Goal: Check status: Check status

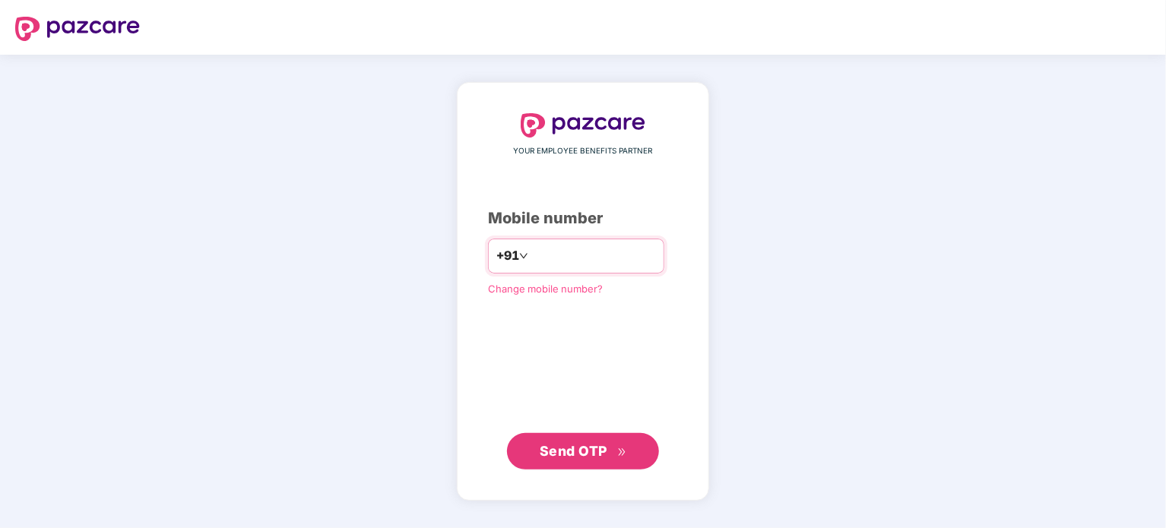
click at [555, 268] on input "number" at bounding box center [593, 256] width 125 height 24
type input "**********"
click at [609, 448] on span "Send OTP" at bounding box center [583, 451] width 87 height 21
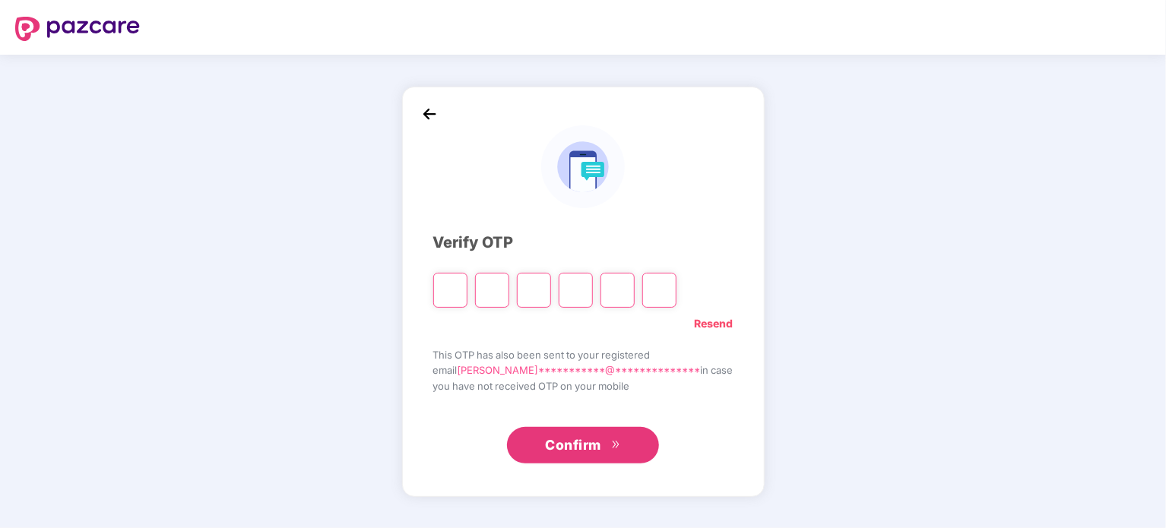
type input "*"
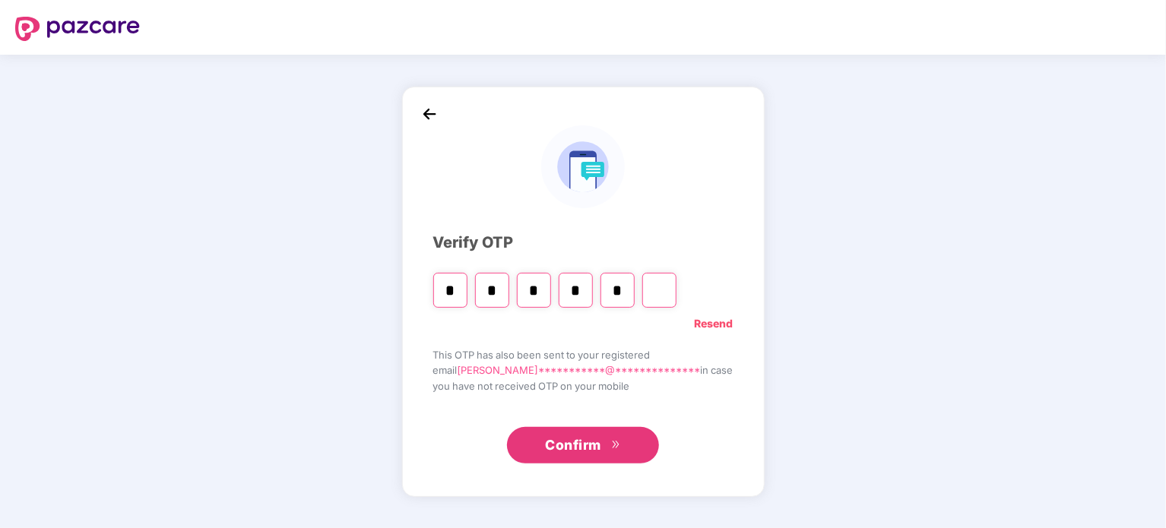
type input "*"
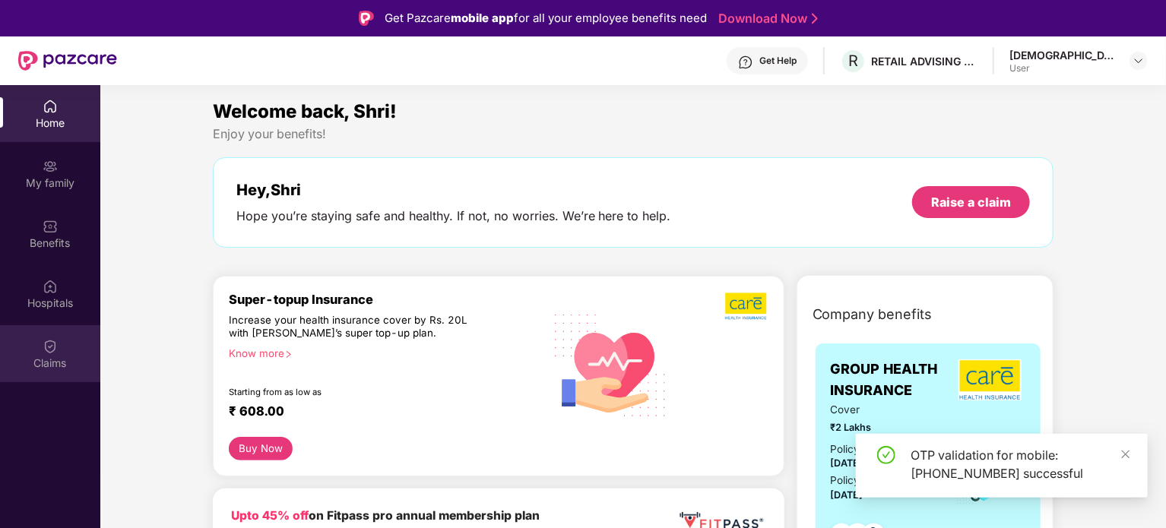
click at [61, 356] on div "Claims" at bounding box center [50, 363] width 100 height 15
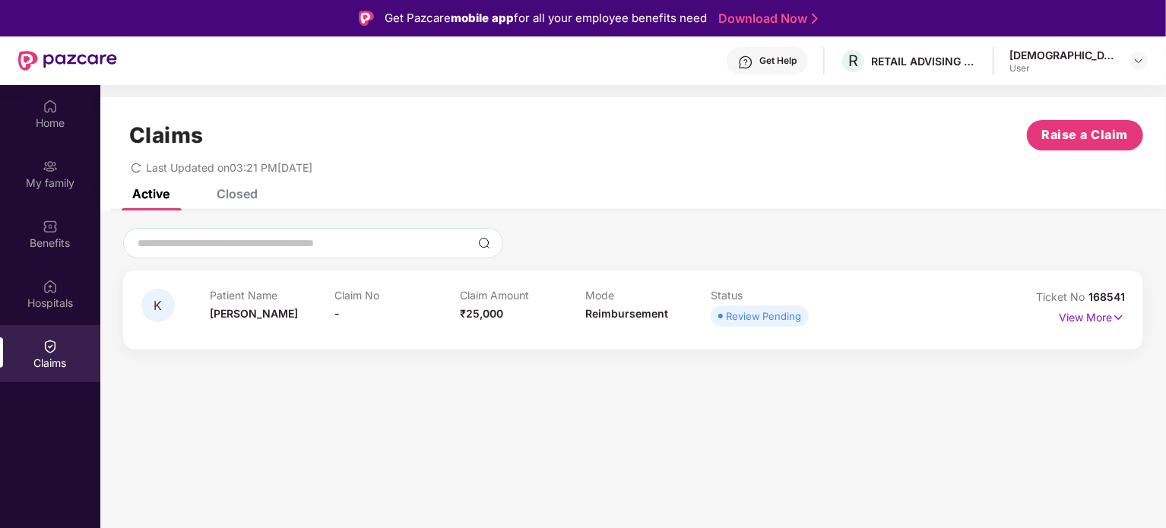
click at [797, 61] on div "Get Help" at bounding box center [777, 61] width 37 height 12
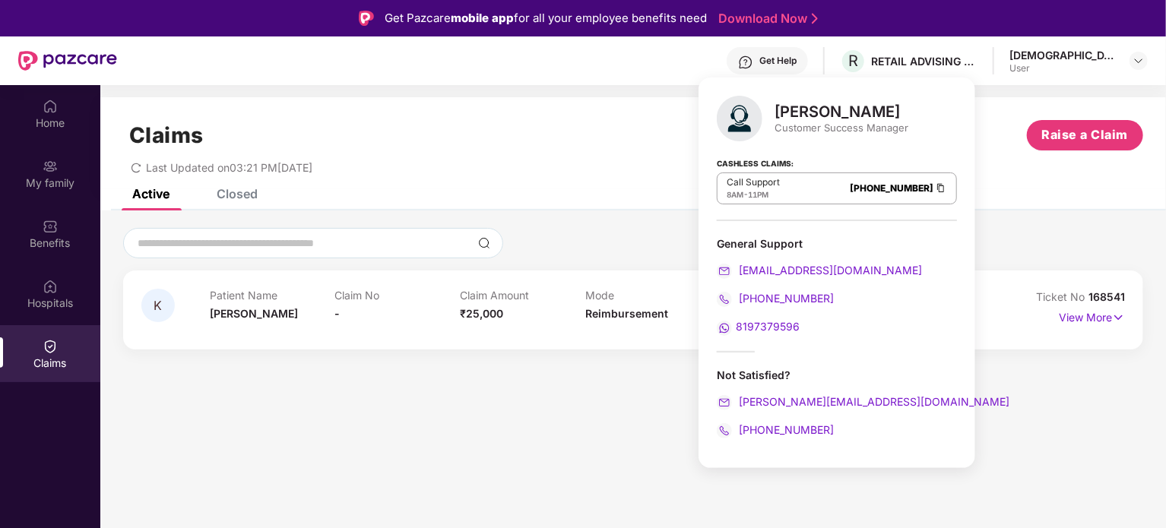
click at [734, 192] on span "8AM" at bounding box center [735, 194] width 17 height 9
click at [724, 369] on div "Not Satisfied?" at bounding box center [837, 375] width 240 height 14
click at [731, 372] on div "Not Satisfied?" at bounding box center [837, 375] width 240 height 14
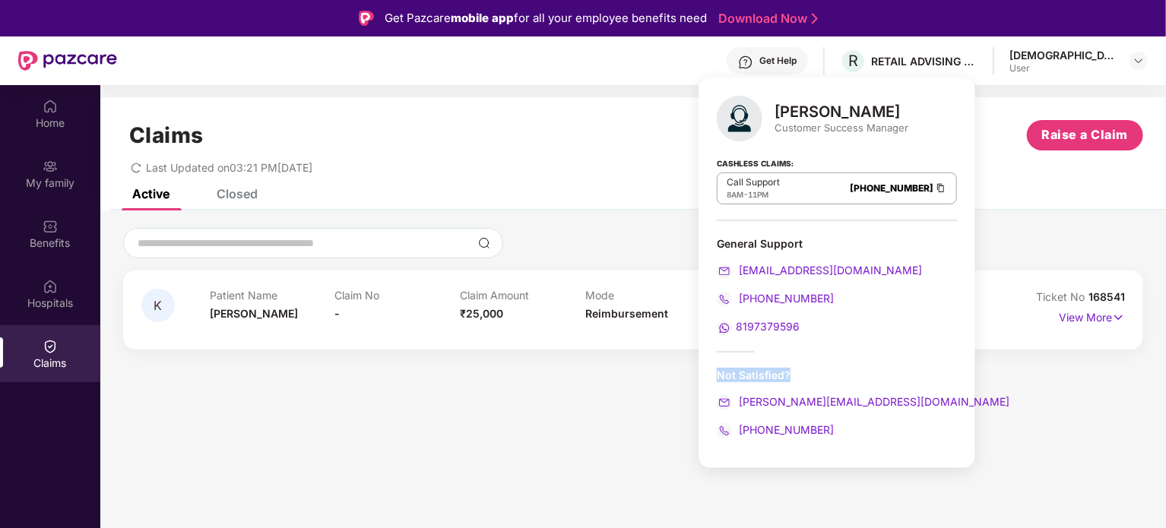
click at [731, 372] on div "Not Satisfied?" at bounding box center [837, 375] width 240 height 14
click at [735, 376] on div "Not Satisfied?" at bounding box center [837, 375] width 240 height 14
click at [734, 376] on div "Not Satisfied?" at bounding box center [837, 375] width 240 height 14
click at [836, 128] on div "Customer Success Manager" at bounding box center [842, 128] width 134 height 14
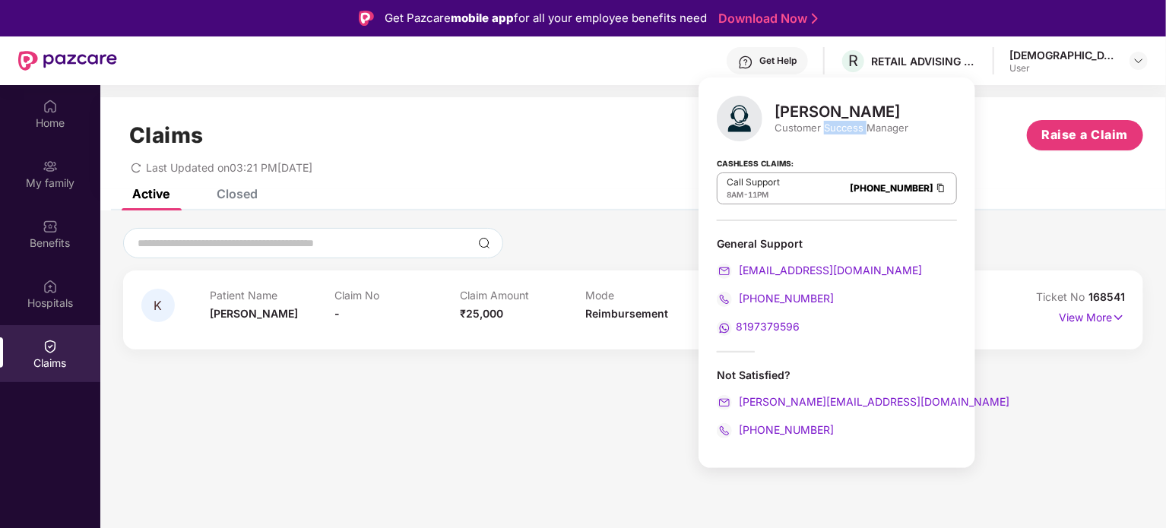
click at [836, 128] on div "Customer Success Manager" at bounding box center [842, 128] width 134 height 14
drag, startPoint x: 836, startPoint y: 128, endPoint x: 821, endPoint y: 112, distance: 22.0
click at [821, 112] on div "[PERSON_NAME] Customer Success Manager" at bounding box center [842, 119] width 134 height 32
click at [821, 112] on div "[PERSON_NAME]" at bounding box center [842, 112] width 134 height 18
drag, startPoint x: 821, startPoint y: 112, endPoint x: 830, endPoint y: 116, distance: 10.2
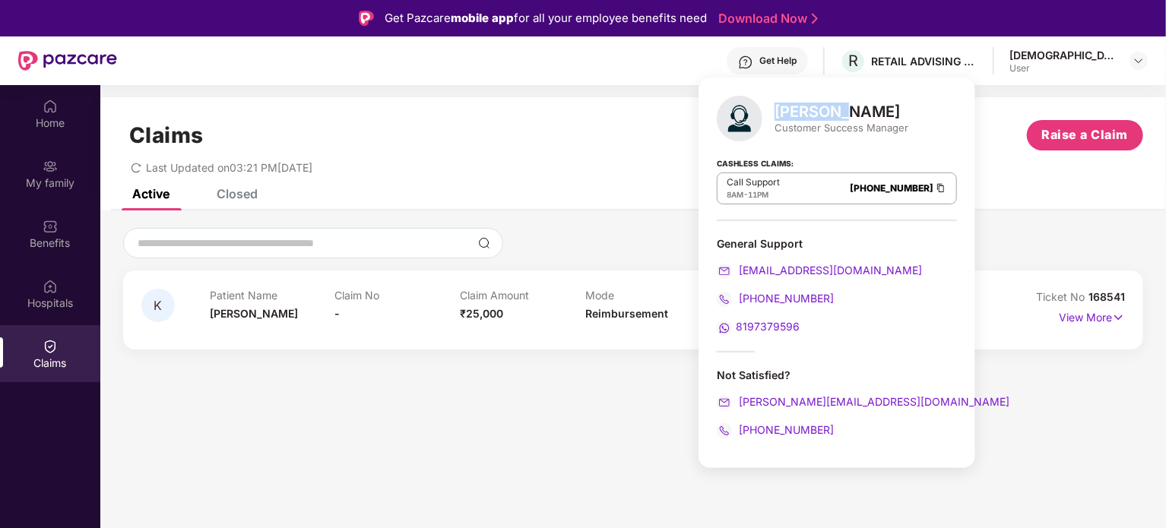
click at [830, 116] on div "[PERSON_NAME]" at bounding box center [842, 112] width 134 height 18
click at [858, 129] on div "Customer Success Manager" at bounding box center [842, 128] width 134 height 14
drag, startPoint x: 858, startPoint y: 129, endPoint x: 812, endPoint y: 112, distance: 48.9
click at [812, 112] on div "[PERSON_NAME] Customer Success Manager" at bounding box center [842, 119] width 134 height 32
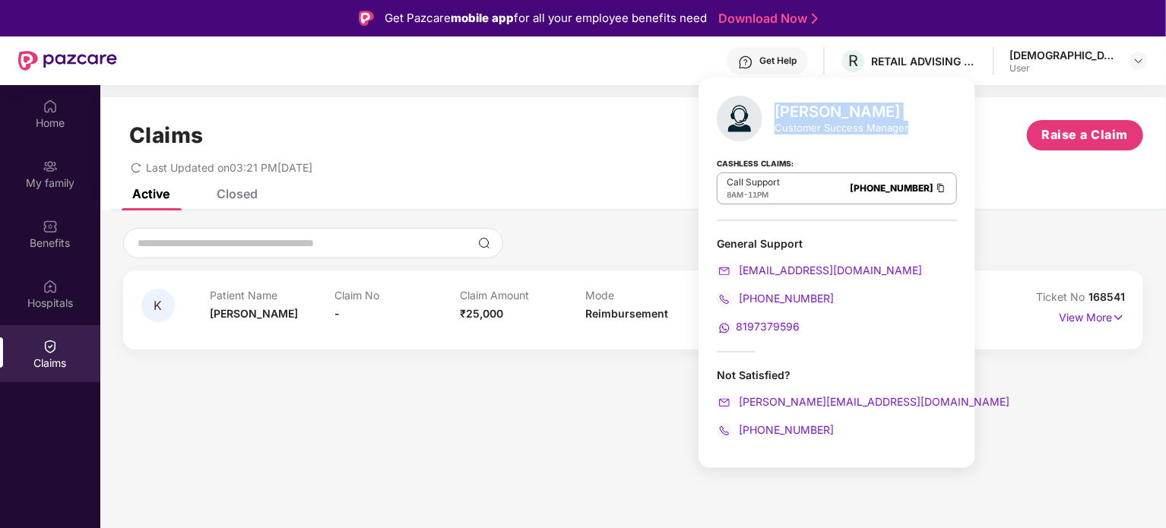
click at [252, 200] on div "Closed" at bounding box center [237, 193] width 41 height 15
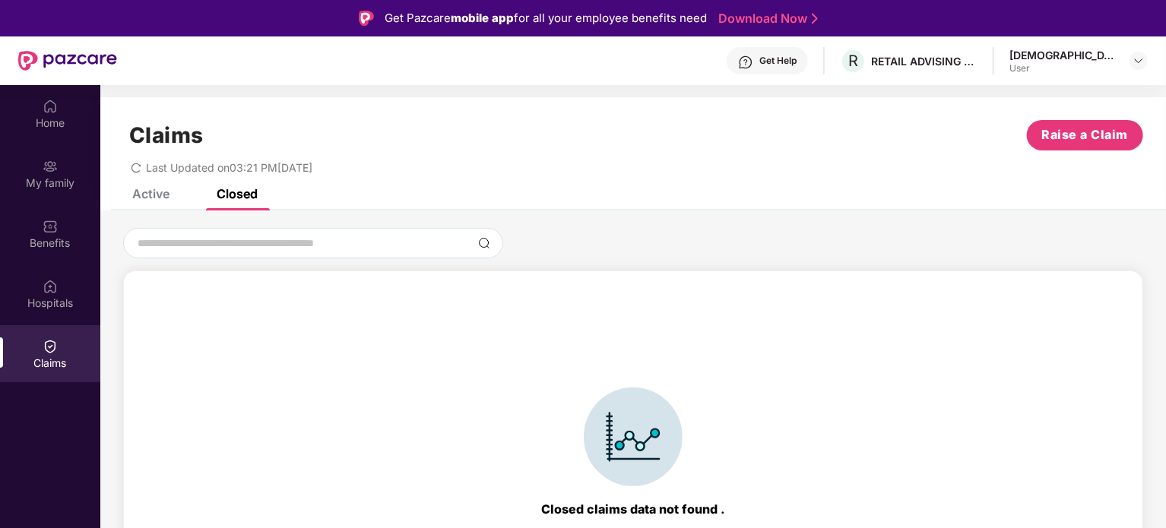
click at [151, 194] on div "Active" at bounding box center [150, 193] width 37 height 15
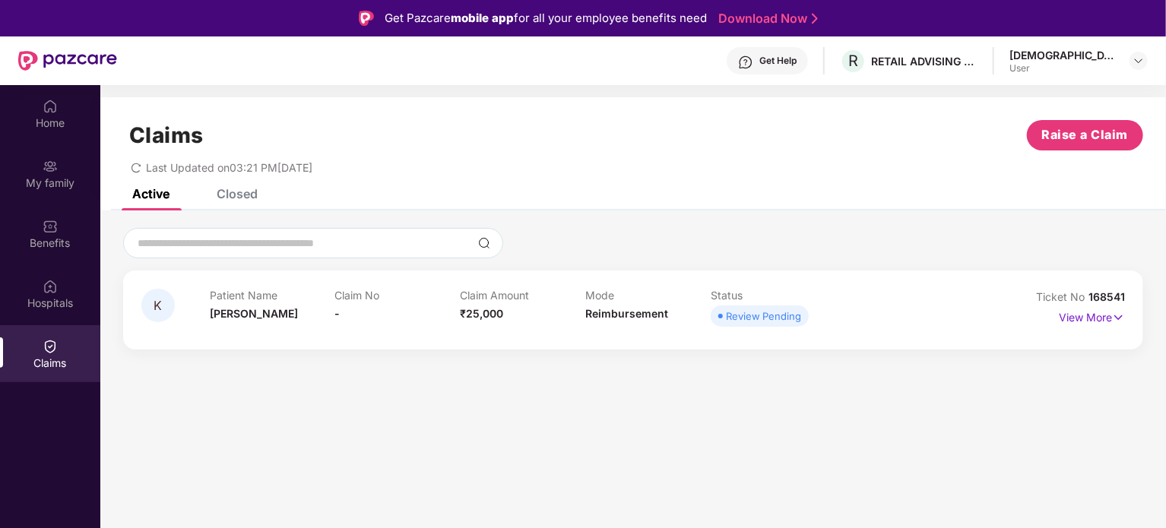
click at [189, 159] on div "Last Updated on 03:21 PM[DATE]" at bounding box center [633, 163] width 1020 height 24
drag, startPoint x: 189, startPoint y: 159, endPoint x: 359, endPoint y: 157, distance: 169.5
click at [359, 157] on div "Last Updated on 03:21 PM[DATE]" at bounding box center [633, 163] width 1020 height 24
click at [312, 164] on span "Last Updated on 03:21 PM[DATE]" at bounding box center [229, 167] width 166 height 13
drag, startPoint x: 322, startPoint y: 164, endPoint x: 231, endPoint y: 171, distance: 91.5
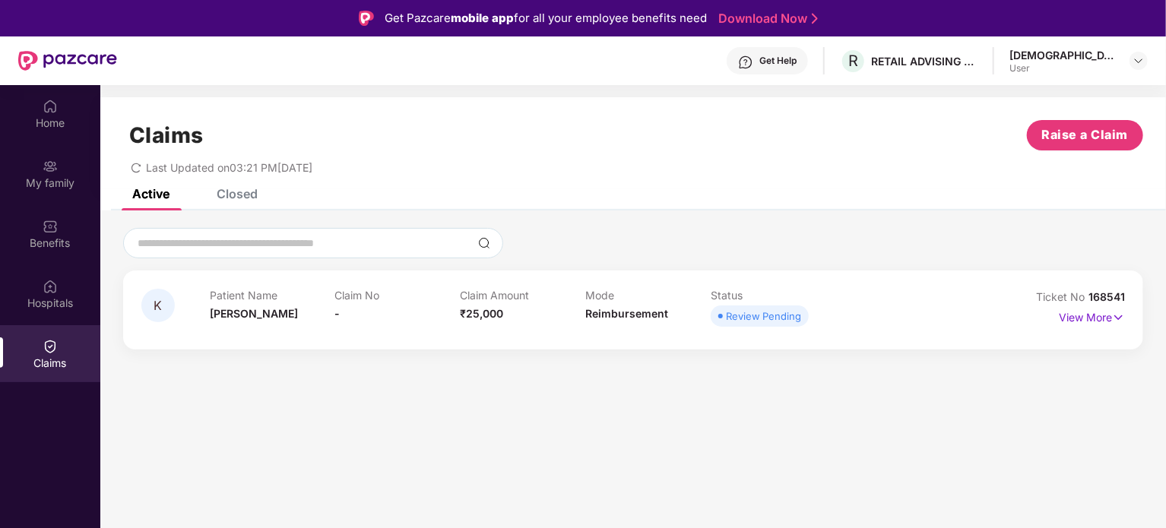
click at [231, 171] on span "Last Updated on 03:21 PM[DATE]" at bounding box center [229, 167] width 166 height 13
drag, startPoint x: 231, startPoint y: 171, endPoint x: 356, endPoint y: 173, distance: 124.7
click at [356, 173] on div "Last Updated on 03:21 PM[DATE]" at bounding box center [633, 163] width 1020 height 24
click at [336, 317] on span "-" at bounding box center [337, 313] width 5 height 13
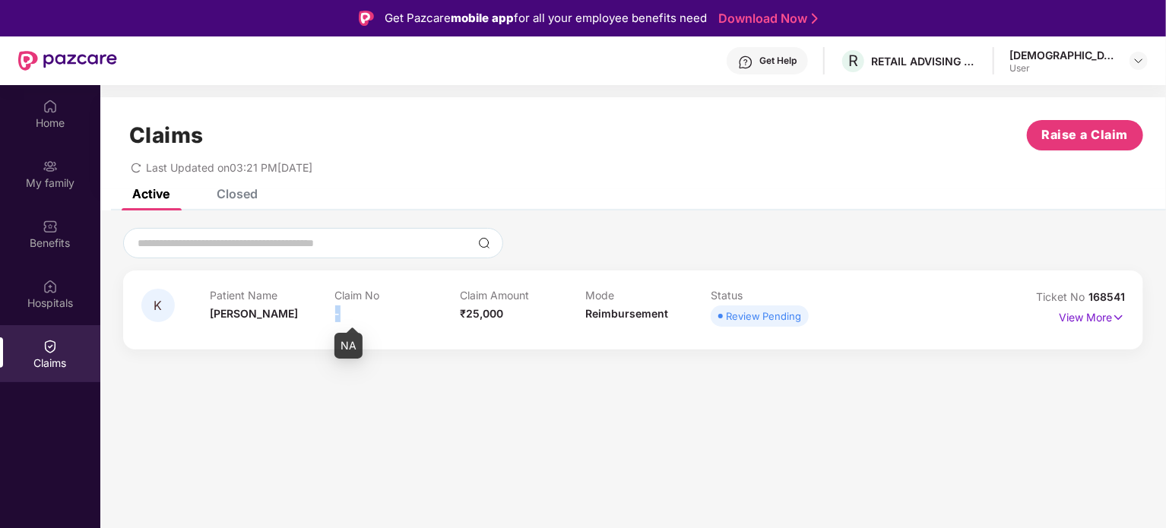
click at [336, 317] on span "-" at bounding box center [337, 313] width 5 height 13
drag, startPoint x: 336, startPoint y: 317, endPoint x: 357, endPoint y: 299, distance: 28.0
click at [357, 299] on div "Claim No -" at bounding box center [397, 310] width 125 height 42
click at [357, 299] on p "Claim No" at bounding box center [397, 295] width 125 height 13
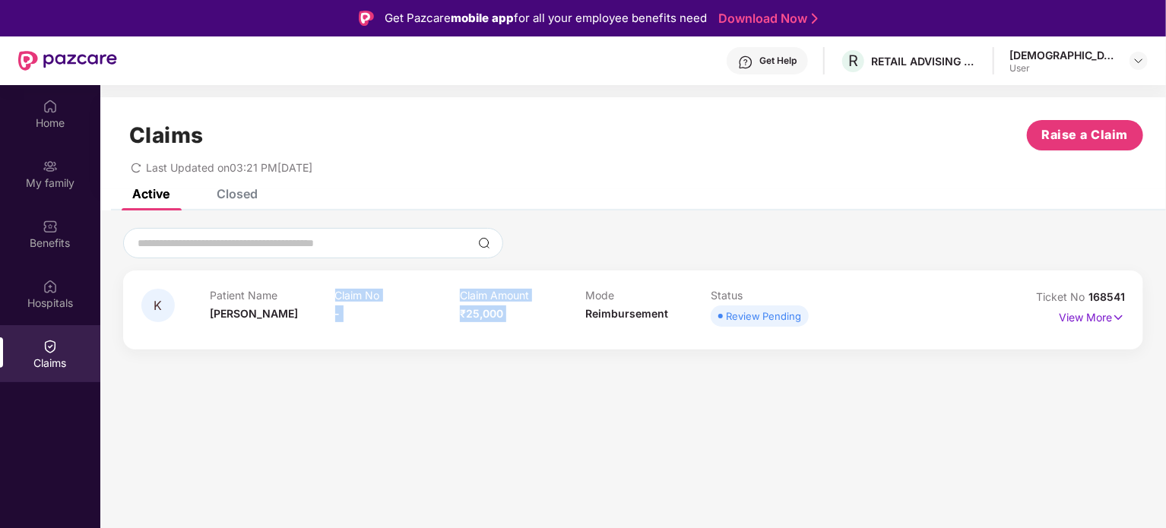
drag, startPoint x: 357, startPoint y: 299, endPoint x: 508, endPoint y: 303, distance: 150.6
click at [508, 303] on div "Patient Name [PERSON_NAME] No - Claim Amount ₹25,000 Mode Reimbursement Status …" at bounding box center [585, 310] width 751 height 42
click at [1116, 319] on img at bounding box center [1118, 317] width 13 height 17
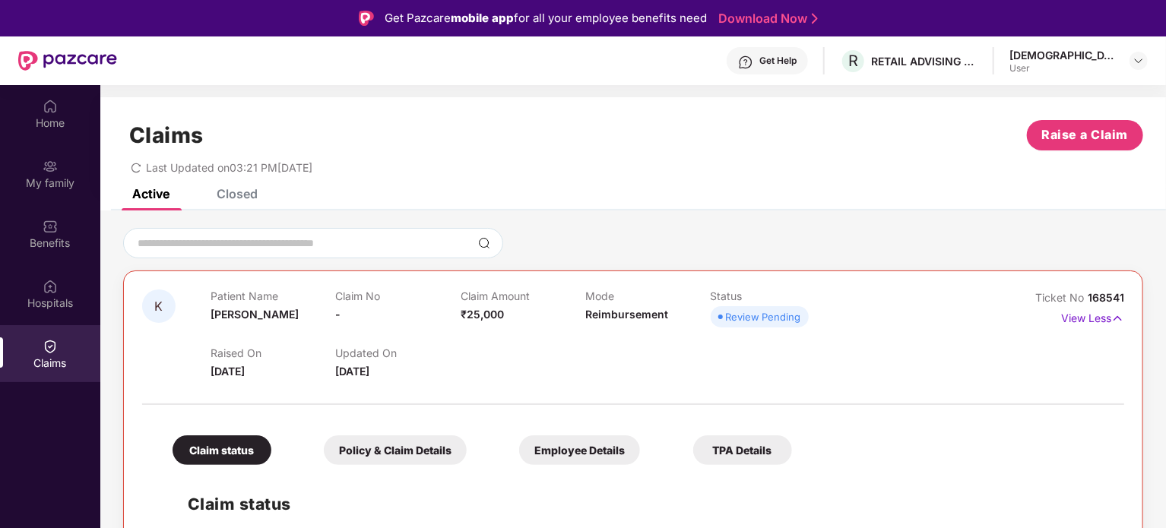
click at [797, 66] on div "Get Help" at bounding box center [777, 61] width 37 height 12
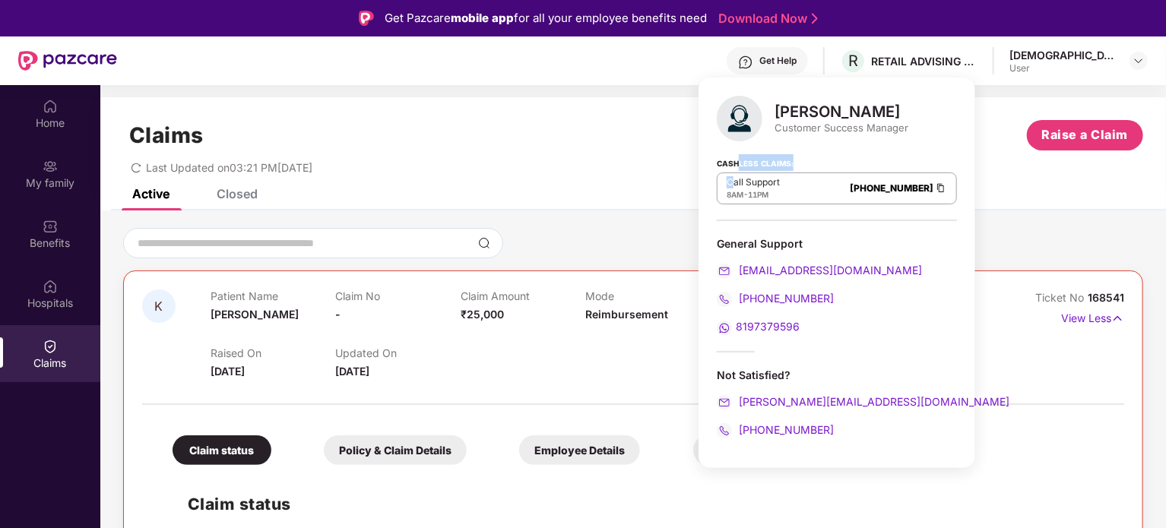
drag, startPoint x: 735, startPoint y: 177, endPoint x: 738, endPoint y: 163, distance: 14.0
click at [738, 163] on div "Cashless Claims: Call Support 8AM - 11PM [PHONE_NUMBER]" at bounding box center [837, 183] width 240 height 76
click at [748, 195] on div "8AM - 11PM" at bounding box center [753, 195] width 53 height 12
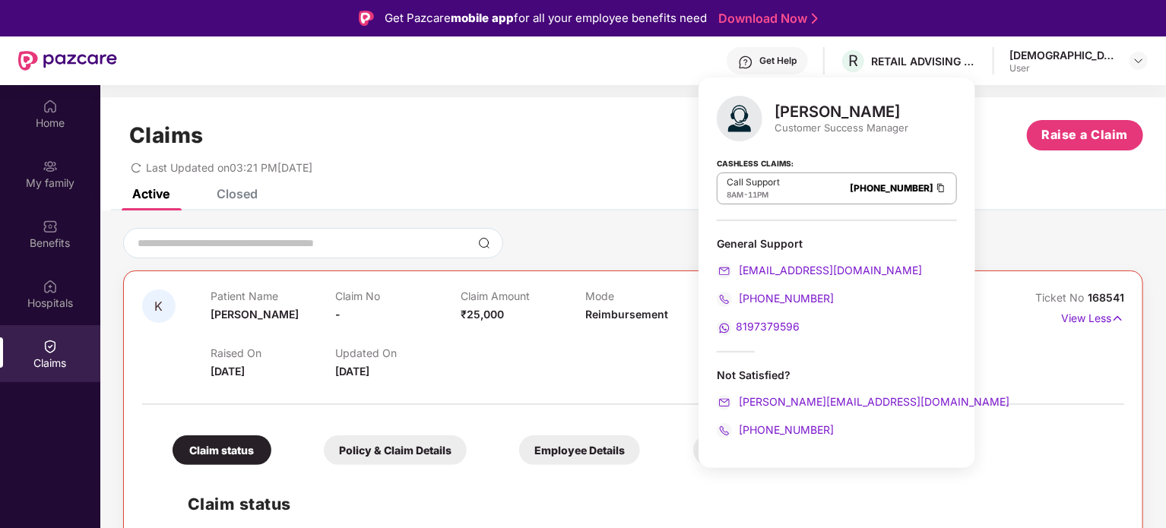
click at [831, 430] on div "[PHONE_NUMBER]" at bounding box center [837, 430] width 240 height 17
drag, startPoint x: 831, startPoint y: 430, endPoint x: 819, endPoint y: 433, distance: 12.5
click at [819, 433] on div "[PHONE_NUMBER]" at bounding box center [837, 430] width 240 height 17
click at [742, 197] on span "8AM" at bounding box center [735, 194] width 17 height 9
click at [741, 195] on span "8AM" at bounding box center [735, 194] width 17 height 9
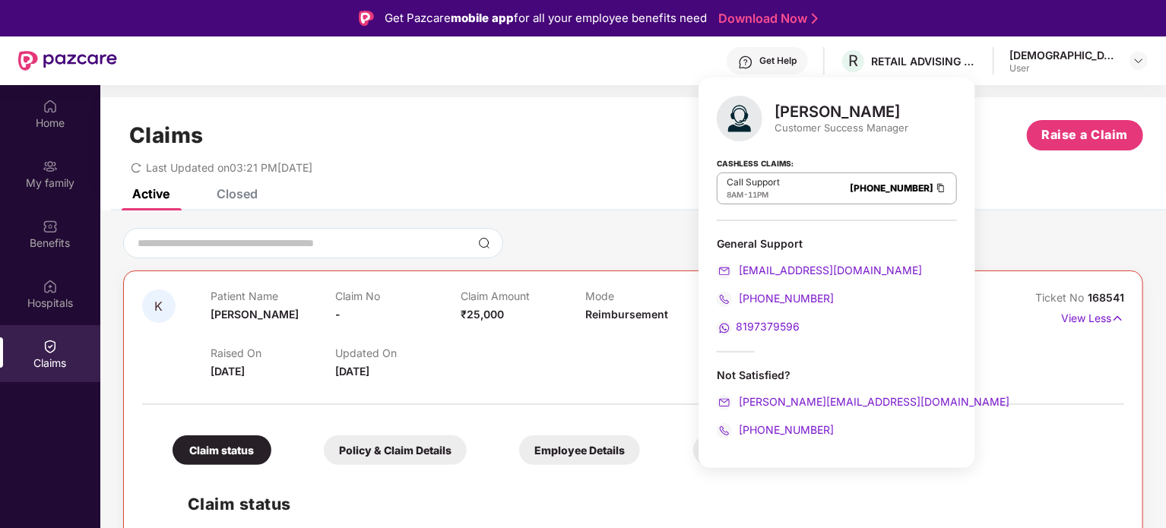
click at [738, 199] on div "8AM - 11PM" at bounding box center [753, 195] width 53 height 12
drag, startPoint x: 738, startPoint y: 199, endPoint x: 759, endPoint y: 179, distance: 29.0
click at [759, 179] on div "Call Support 8AM - 11PM" at bounding box center [753, 188] width 53 height 24
click at [757, 179] on p "Call Support" at bounding box center [753, 182] width 53 height 12
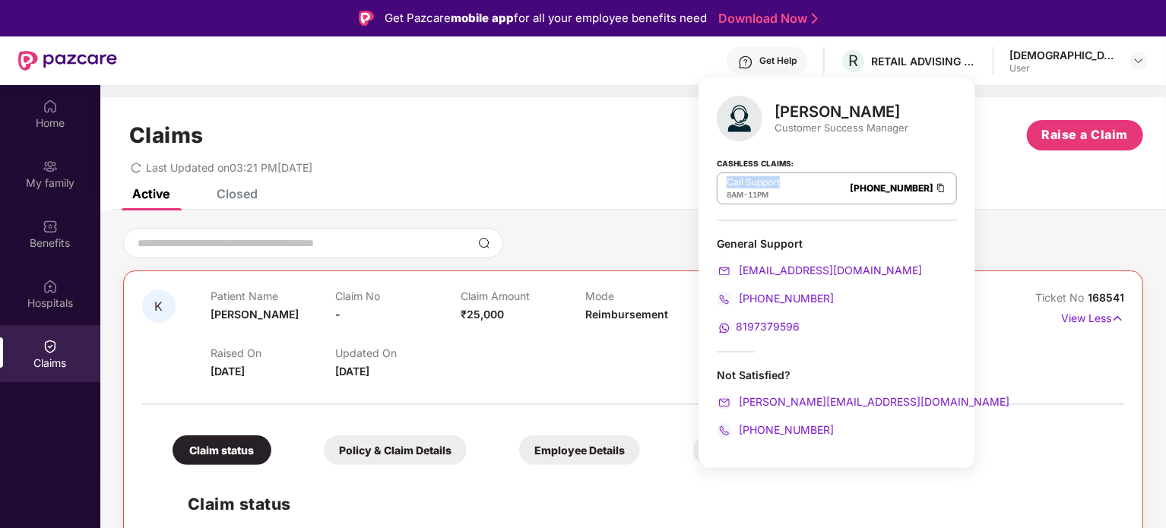
click at [757, 179] on p "Call Support" at bounding box center [753, 182] width 53 height 12
drag, startPoint x: 757, startPoint y: 179, endPoint x: 766, endPoint y: 195, distance: 19.1
click at [766, 195] on div "Call Support 8AM - 11PM" at bounding box center [753, 188] width 53 height 24
click at [766, 195] on span "11PM" at bounding box center [758, 194] width 21 height 9
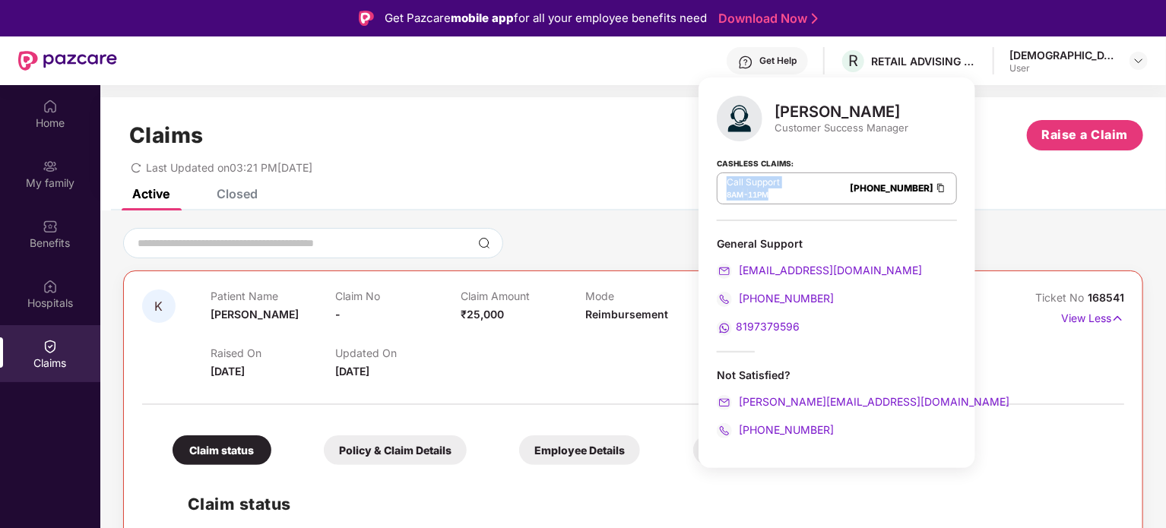
drag, startPoint x: 766, startPoint y: 195, endPoint x: 769, endPoint y: 179, distance: 17.0
click at [769, 179] on div "Call Support 8AM - 11PM" at bounding box center [753, 188] width 53 height 24
click at [769, 179] on p "Call Support" at bounding box center [753, 182] width 53 height 12
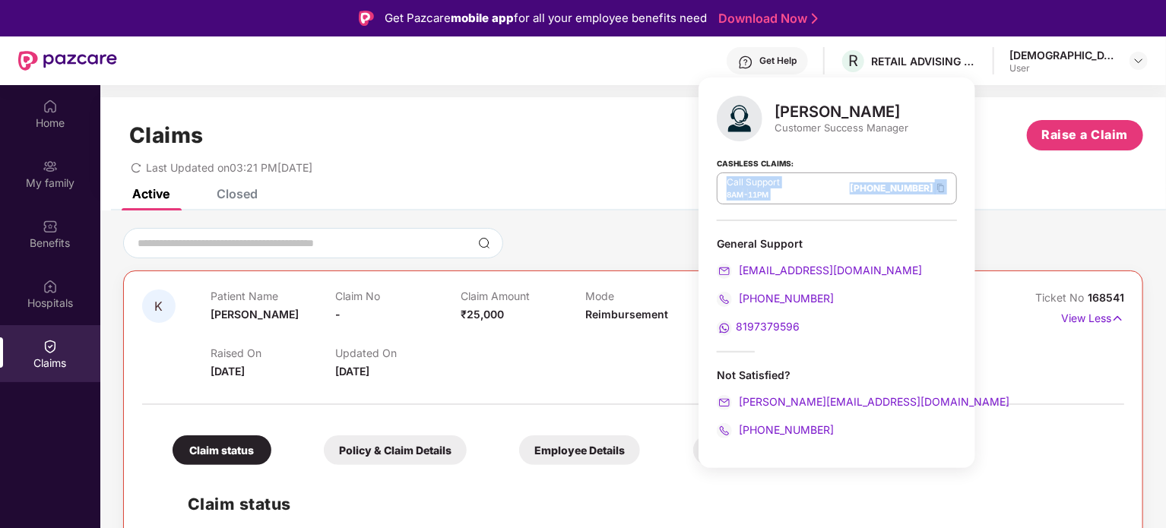
drag, startPoint x: 769, startPoint y: 179, endPoint x: 813, endPoint y: 200, distance: 48.3
click at [813, 200] on div "Call Support 8AM - 11PM [PHONE_NUMBER]" at bounding box center [837, 189] width 240 height 32
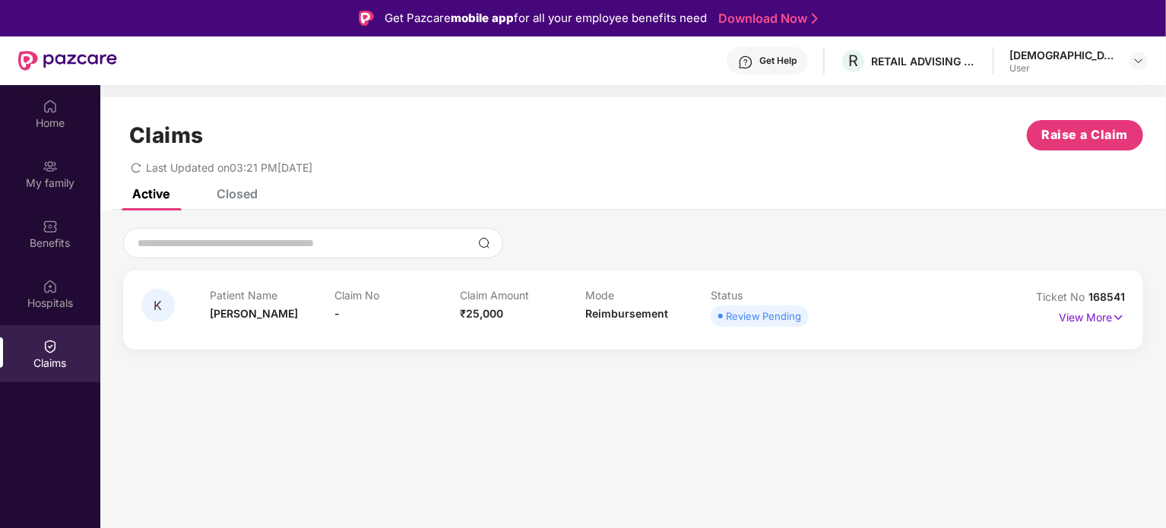
click at [808, 63] on div "Get Help" at bounding box center [767, 60] width 81 height 27
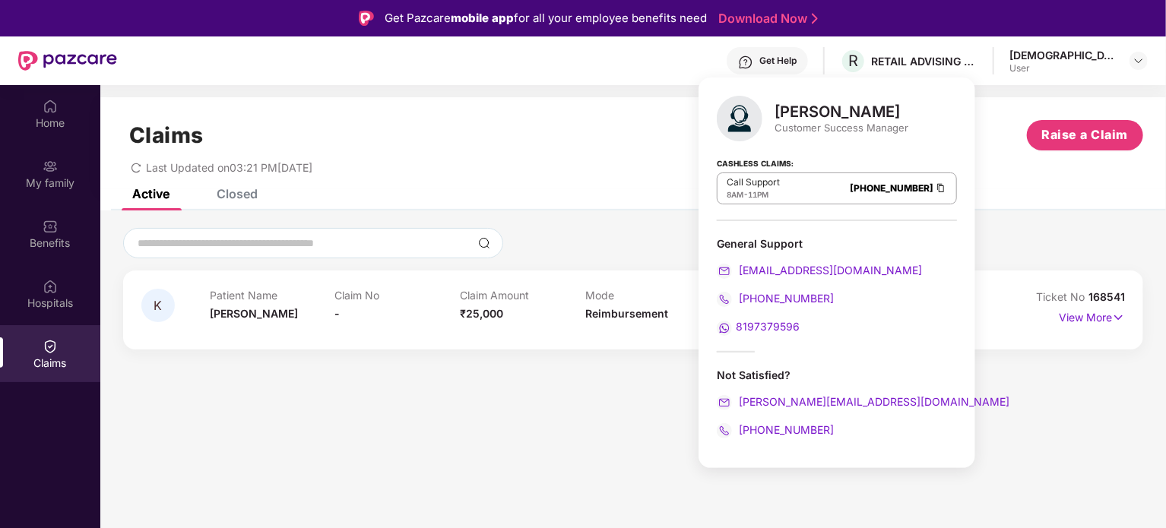
click at [477, 394] on section "Claims Raise a Claim Last Updated on 03:21 PM, 26 Aug 2025 Active Closed K Pati…" at bounding box center [633, 349] width 1066 height 528
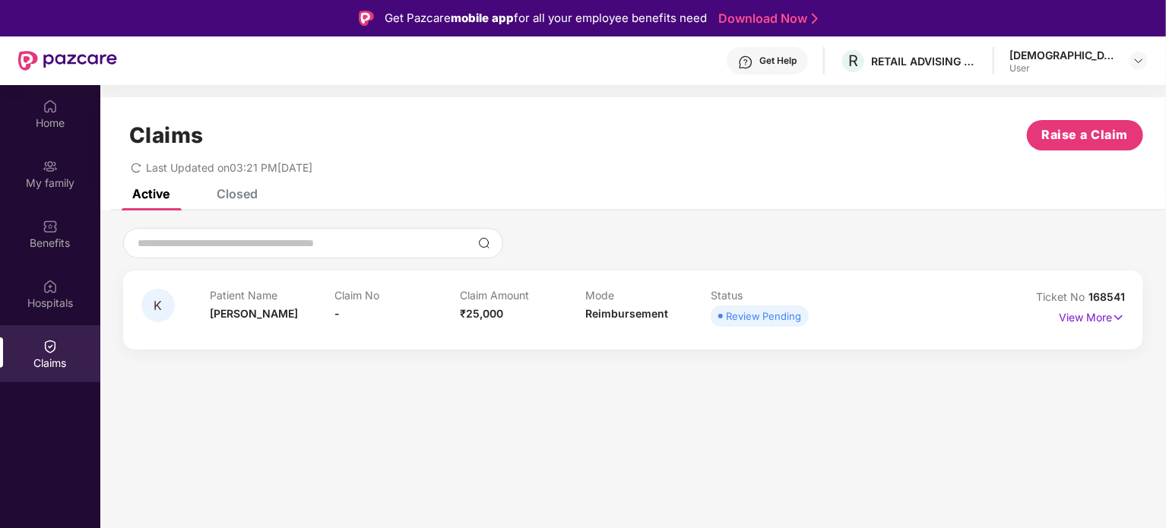
click at [757, 319] on div "Review Pending" at bounding box center [763, 316] width 75 height 15
click at [757, 320] on div "Review Pending" at bounding box center [763, 316] width 75 height 15
drag, startPoint x: 757, startPoint y: 320, endPoint x: 1089, endPoint y: 328, distance: 332.3
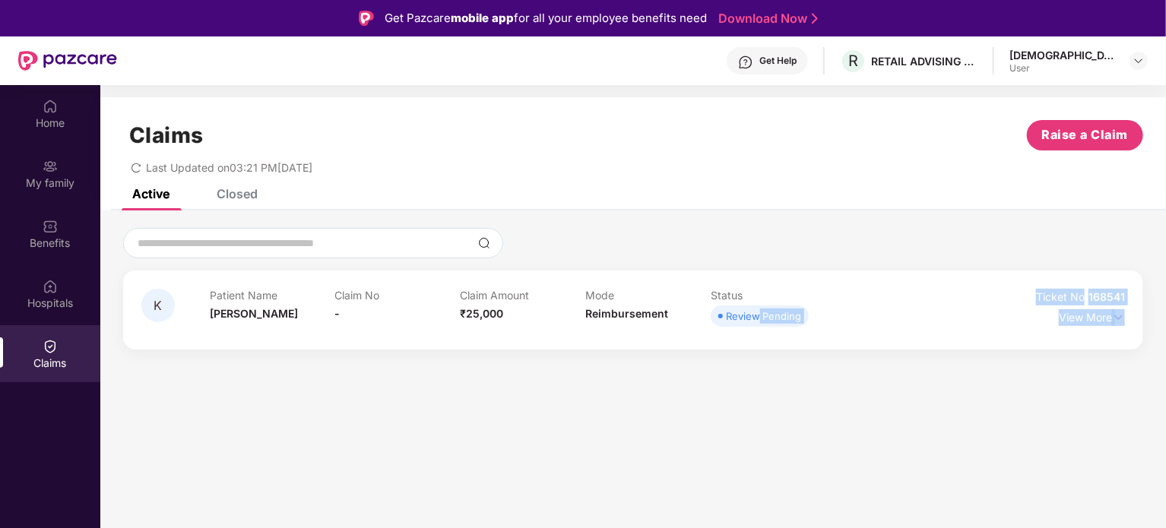
click at [1067, 330] on div "K Patient Name [PERSON_NAME] No - Claim Amount ₹25,000 Mode Reimbursement Statu…" at bounding box center [633, 310] width 984 height 42
click at [1095, 326] on div "View More" at bounding box center [1092, 318] width 66 height 24
click at [1099, 319] on p "View More" at bounding box center [1092, 316] width 66 height 21
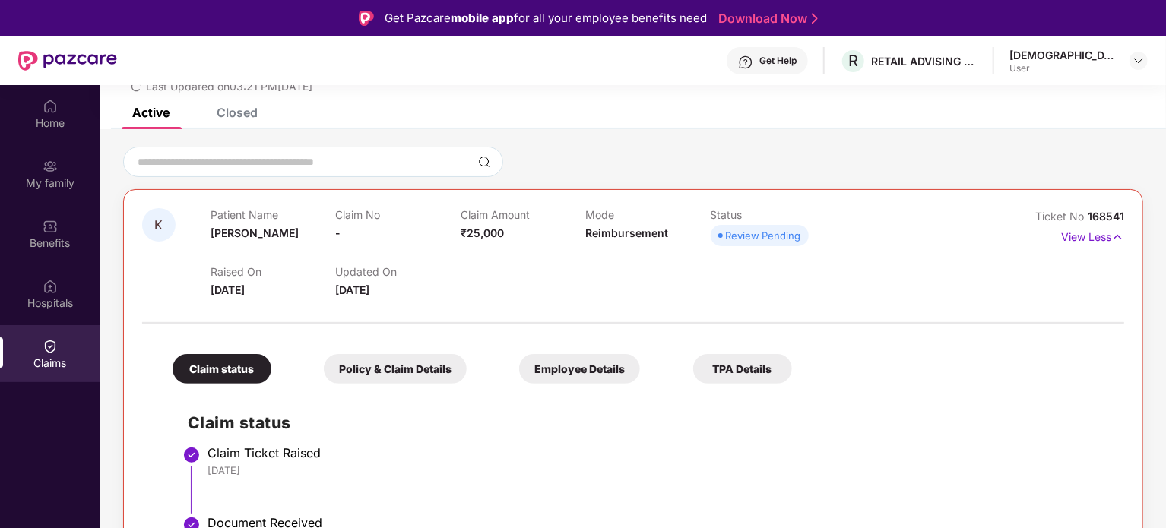
scroll to position [128, 0]
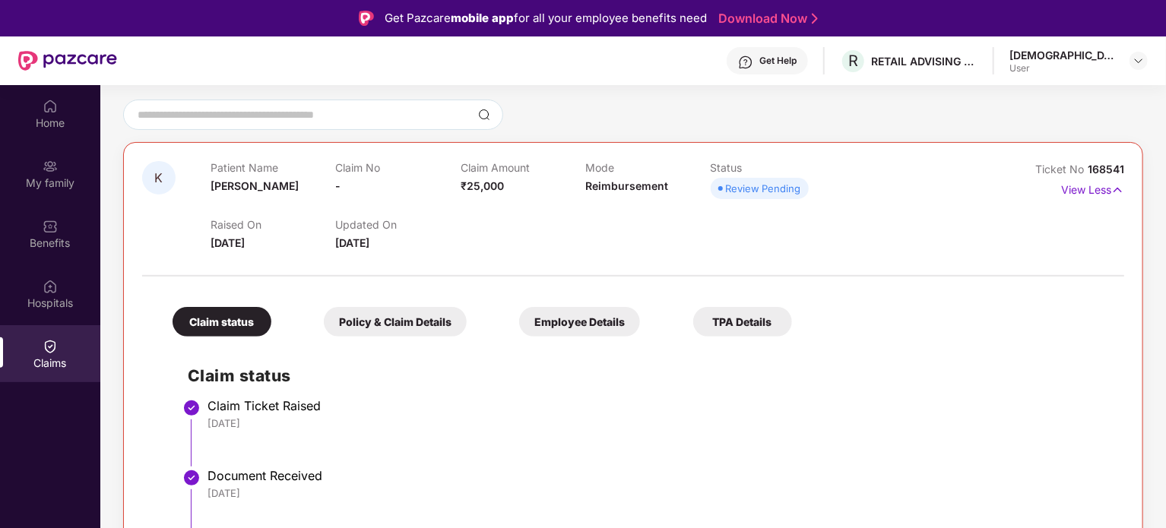
click at [424, 326] on div "Policy & Claim Details" at bounding box center [395, 322] width 143 height 30
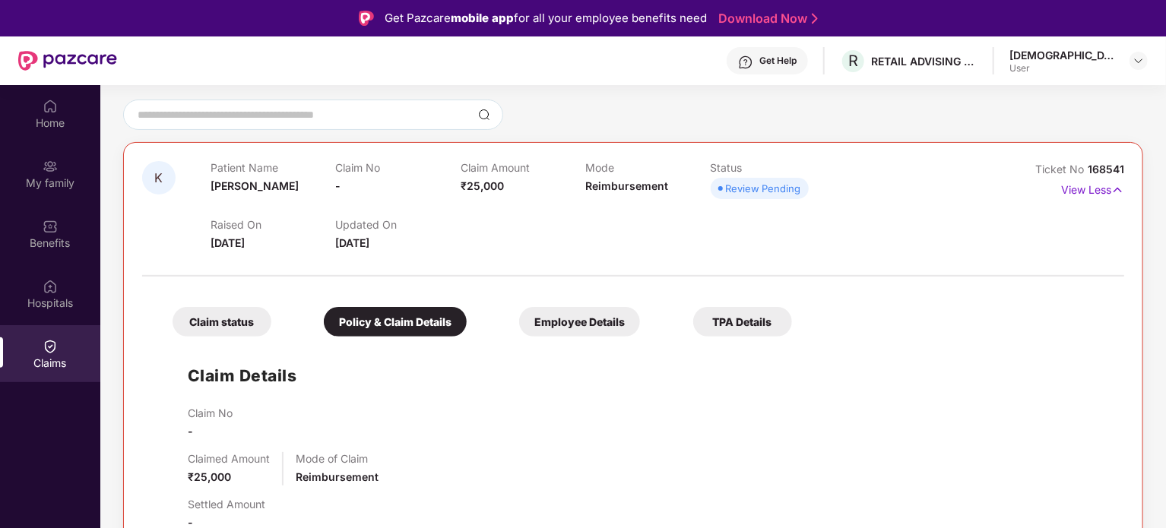
click at [602, 326] on div "Employee Details" at bounding box center [579, 322] width 121 height 30
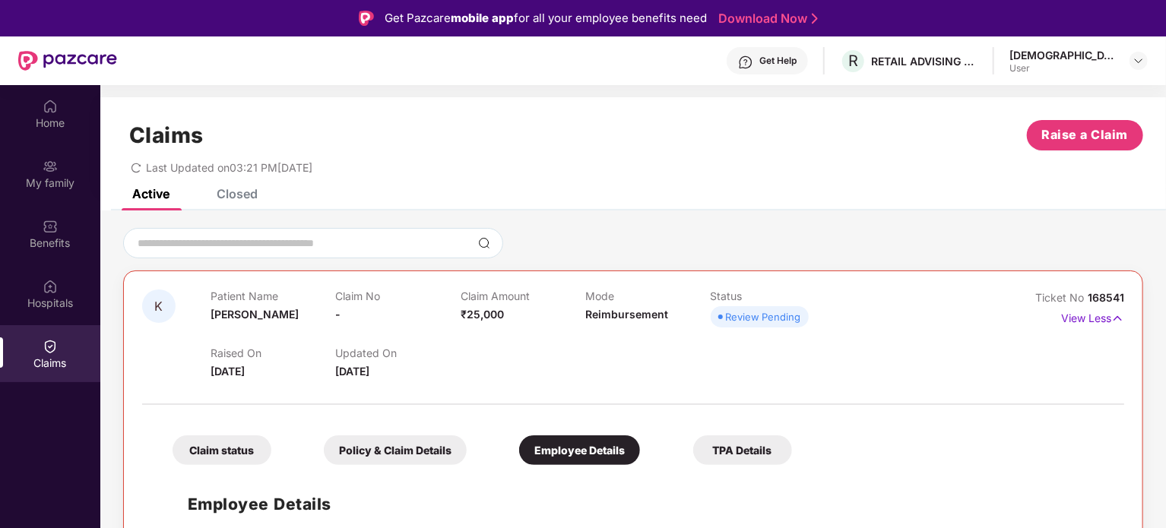
scroll to position [1, 0]
click at [736, 437] on div "TPA Details" at bounding box center [742, 450] width 99 height 30
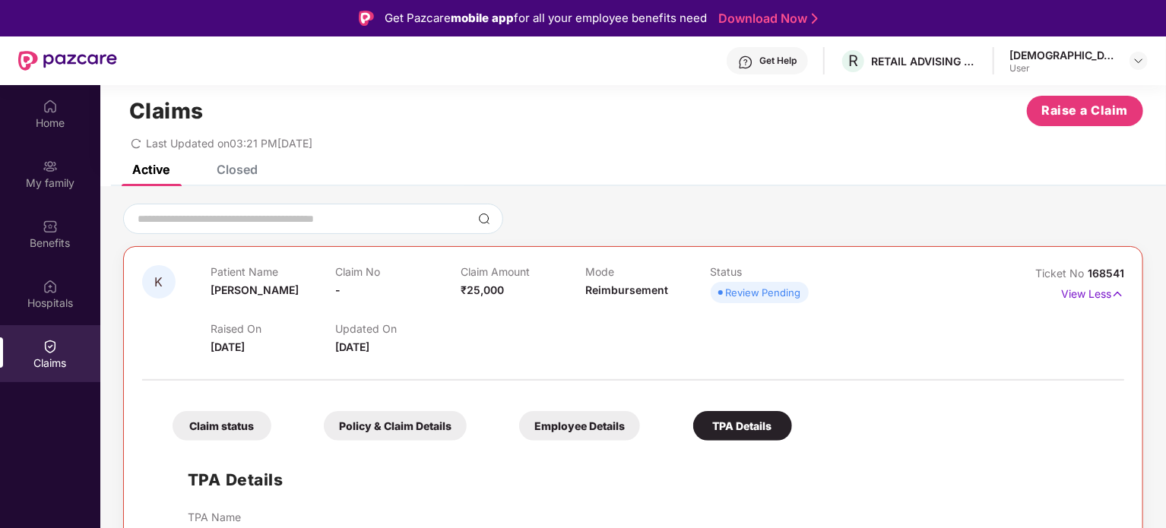
scroll to position [34, 0]
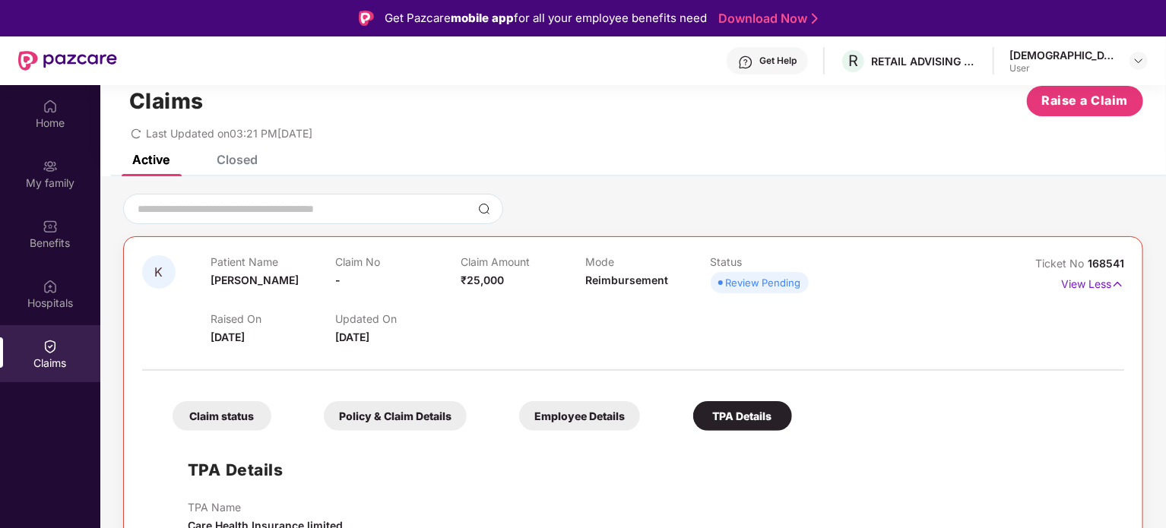
click at [193, 420] on div "Claim status" at bounding box center [222, 416] width 99 height 30
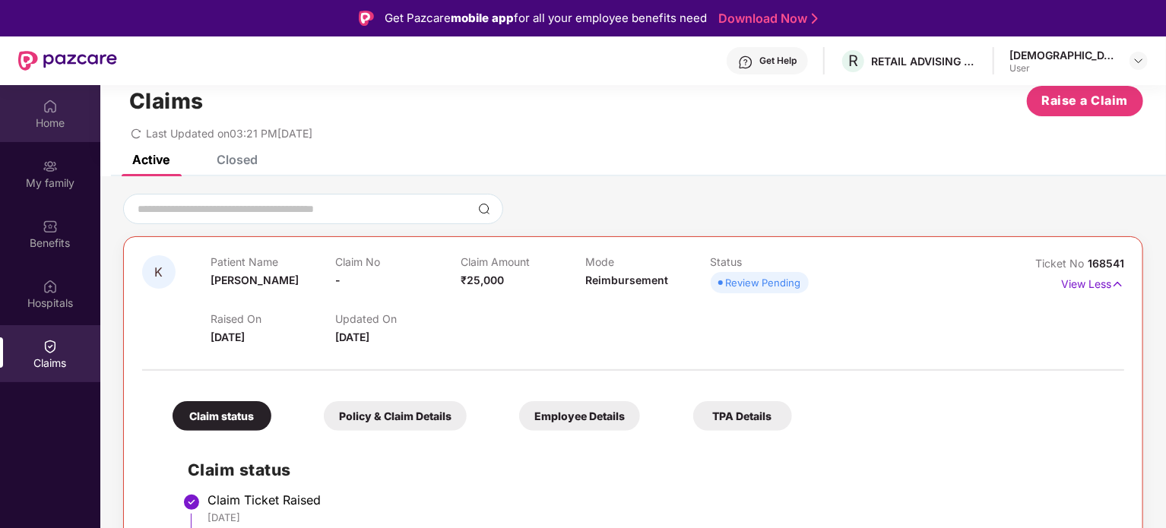
click at [40, 107] on div "Home" at bounding box center [50, 113] width 100 height 57
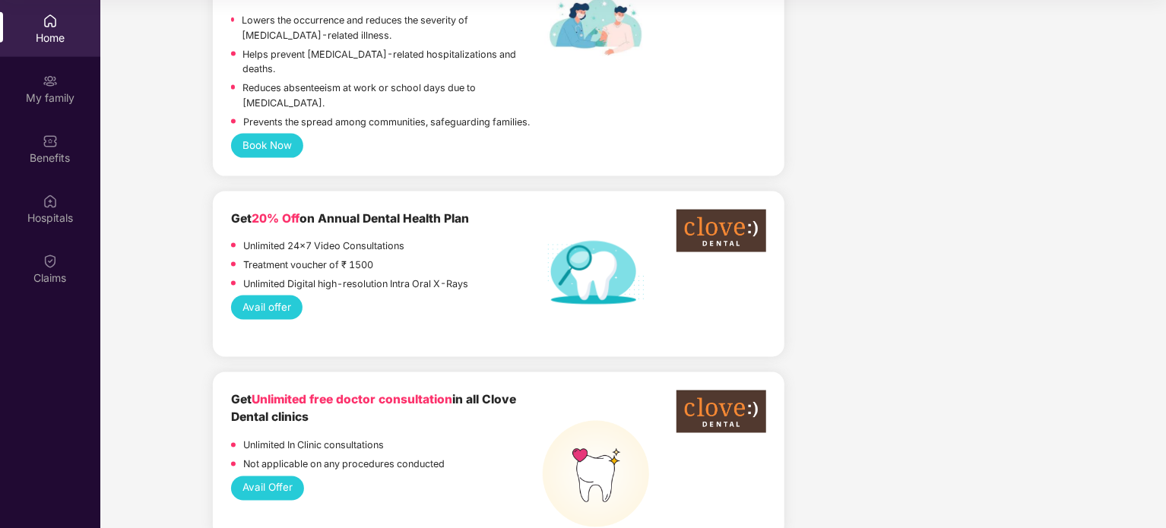
scroll to position [1116, 0]
